Goal: Navigation & Orientation: Go to known website

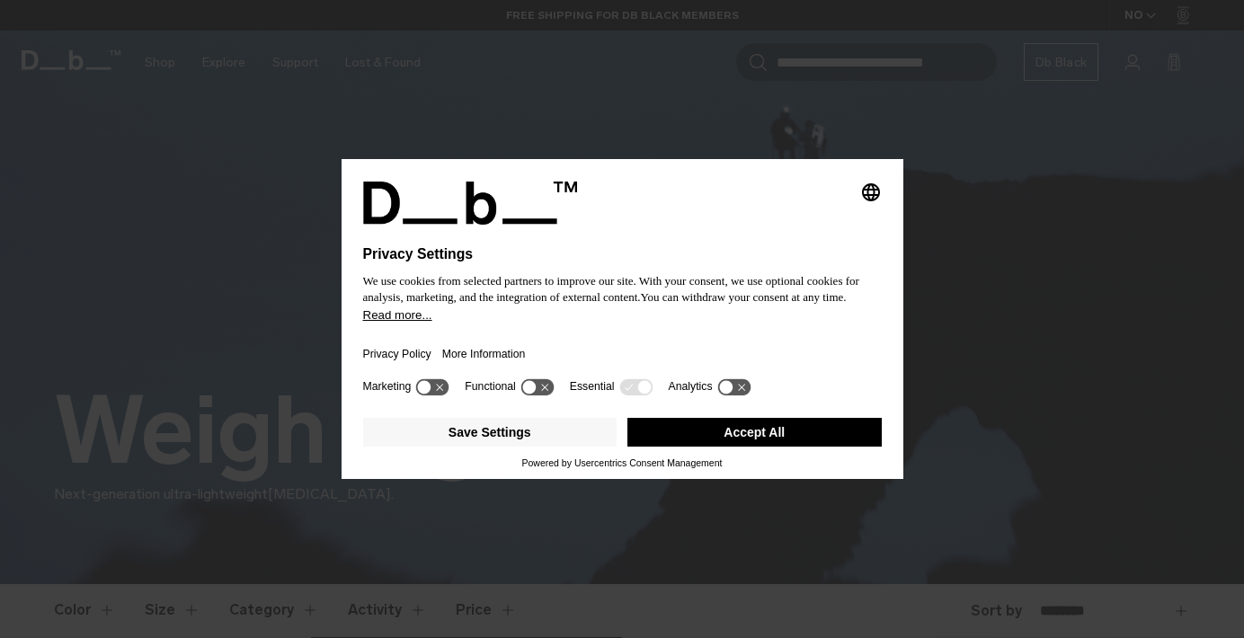
click at [797, 432] on button "Accept All" at bounding box center [754, 432] width 254 height 29
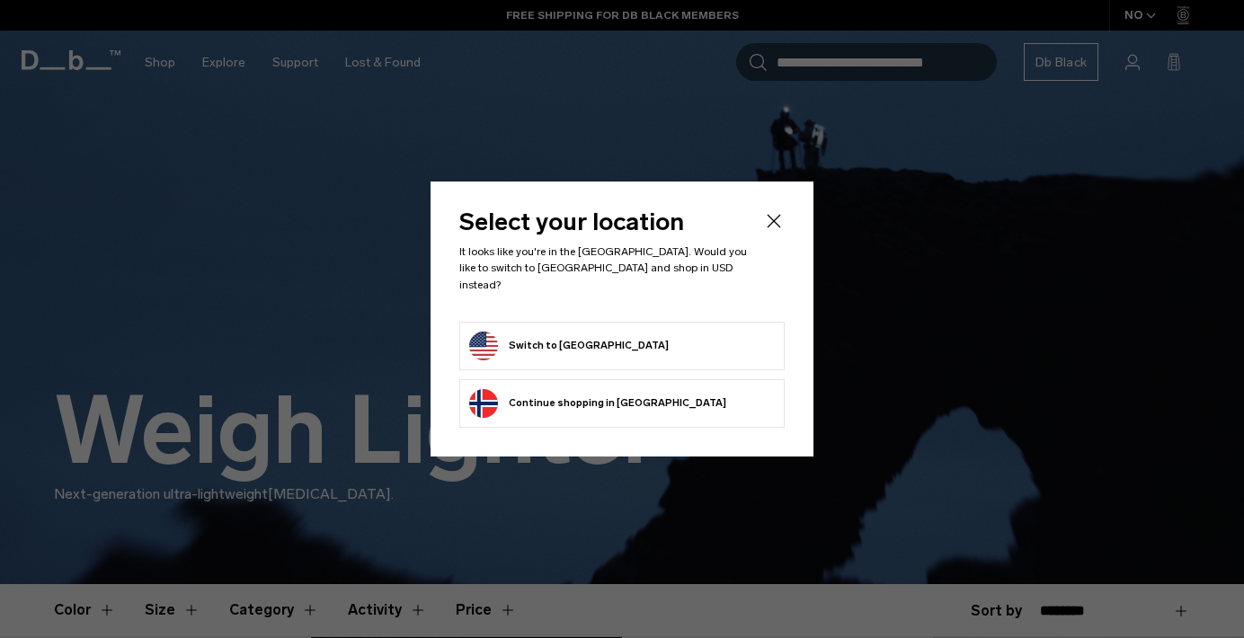
click at [677, 343] on form "Switch to United States" at bounding box center [622, 346] width 306 height 29
click at [581, 338] on button "Switch to United States" at bounding box center [569, 346] width 200 height 29
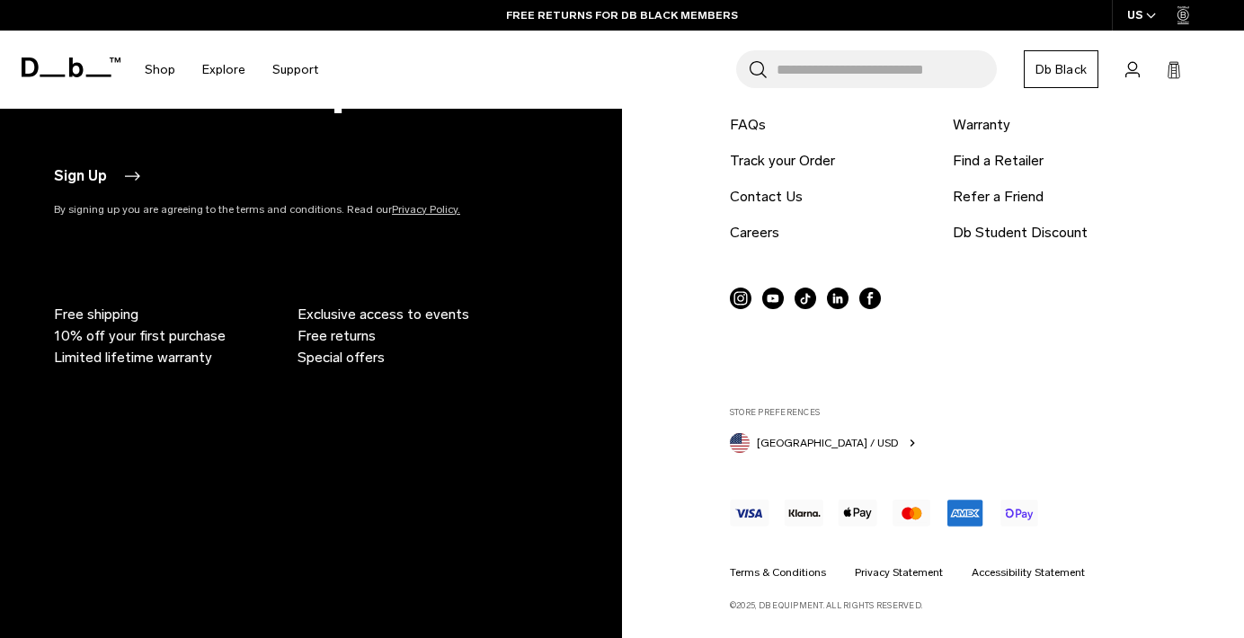
scroll to position [2254, 0]
